Goal: Information Seeking & Learning: Learn about a topic

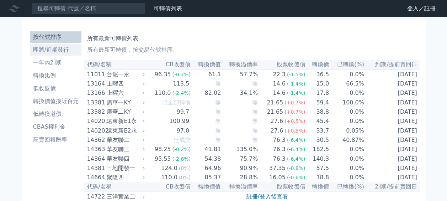
click at [62, 53] on li "即將/近期發行" at bounding box center [55, 50] width 51 height 9
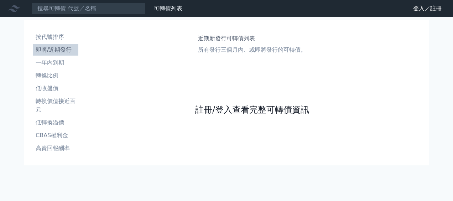
click at [219, 110] on link "註冊/登入查看完整可轉債資訊" at bounding box center [252, 109] width 114 height 11
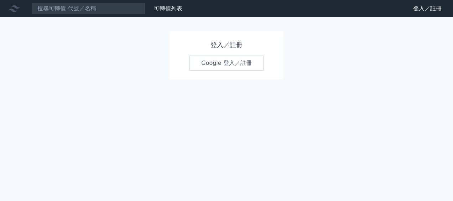
click at [228, 56] on link "Google 登入／註冊" at bounding box center [226, 63] width 74 height 15
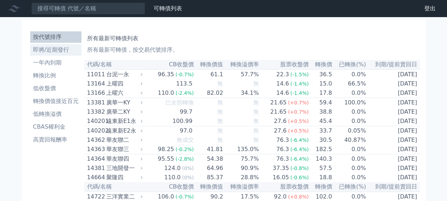
click at [56, 51] on li "即將/近期發行" at bounding box center [55, 50] width 51 height 9
